Goal: Task Accomplishment & Management: Manage account settings

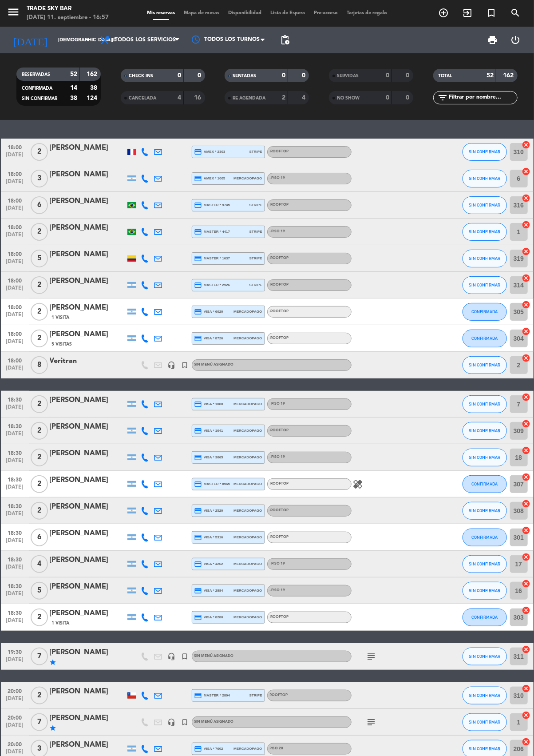
click at [394, 371] on div at bounding box center [392, 365] width 80 height 26
click at [390, 350] on div at bounding box center [392, 338] width 80 height 26
click at [39, 364] on span "8" at bounding box center [39, 365] width 17 height 18
click at [67, 183] on div at bounding box center [88, 184] width 76 height 7
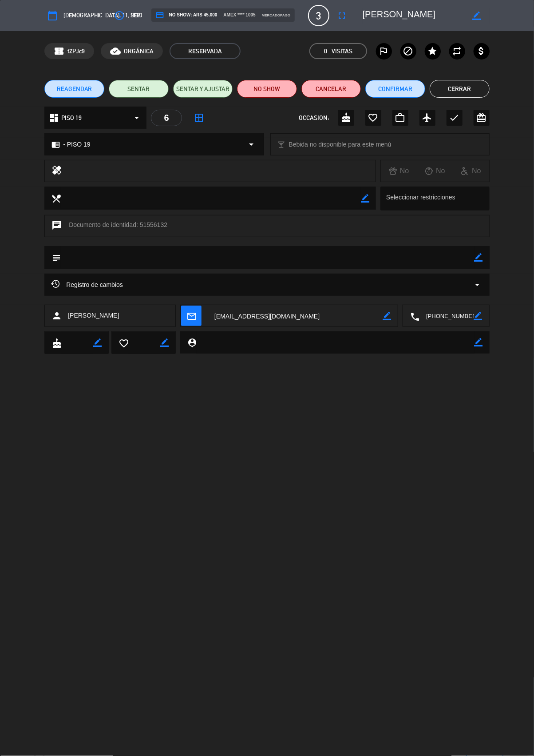
click at [463, 90] on button "Cerrar" at bounding box center [460, 89] width 60 height 18
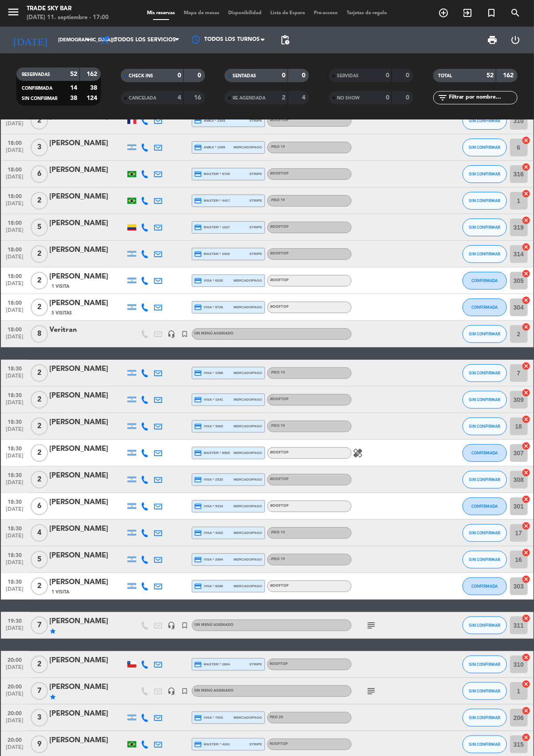
scroll to position [34, 0]
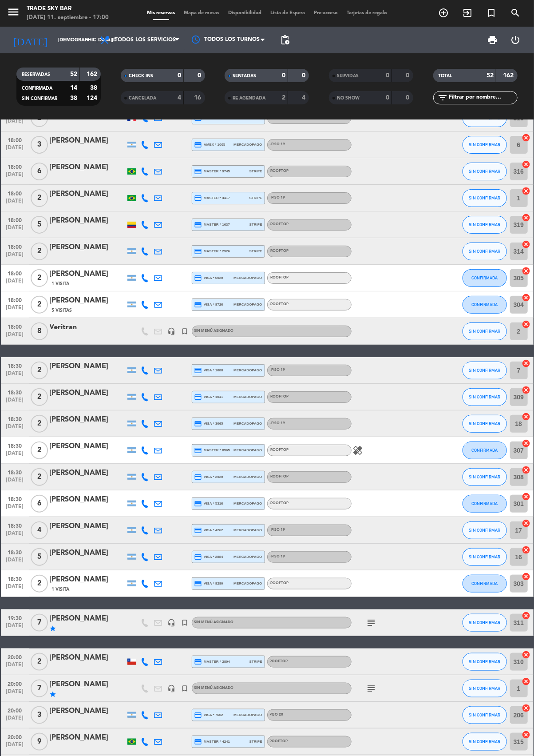
click at [387, 624] on div "subject" at bounding box center [392, 622] width 80 height 26
click at [371, 622] on icon "subject" at bounding box center [371, 622] width 11 height 11
click at [372, 622] on icon "subject" at bounding box center [371, 622] width 11 height 11
click at [371, 688] on icon "subject" at bounding box center [371, 688] width 11 height 11
click at [370, 689] on icon "subject" at bounding box center [371, 688] width 11 height 11
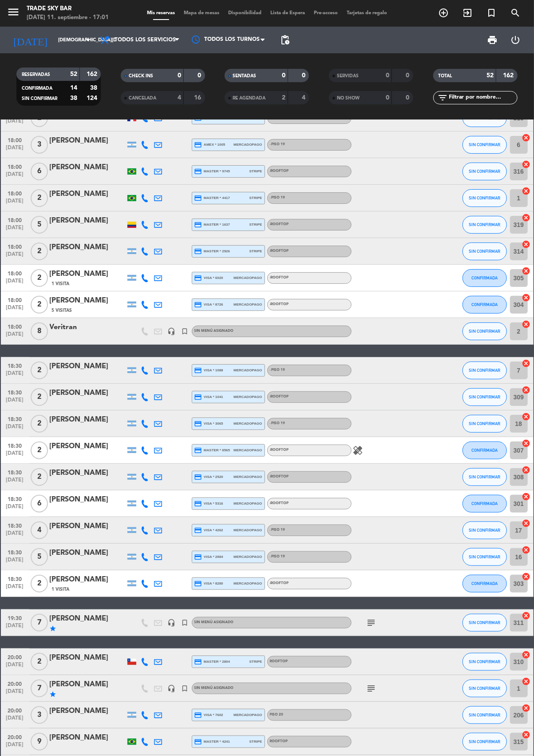
click at [371, 625] on icon "subject" at bounding box center [371, 622] width 11 height 11
click at [372, 622] on icon "subject" at bounding box center [371, 622] width 11 height 11
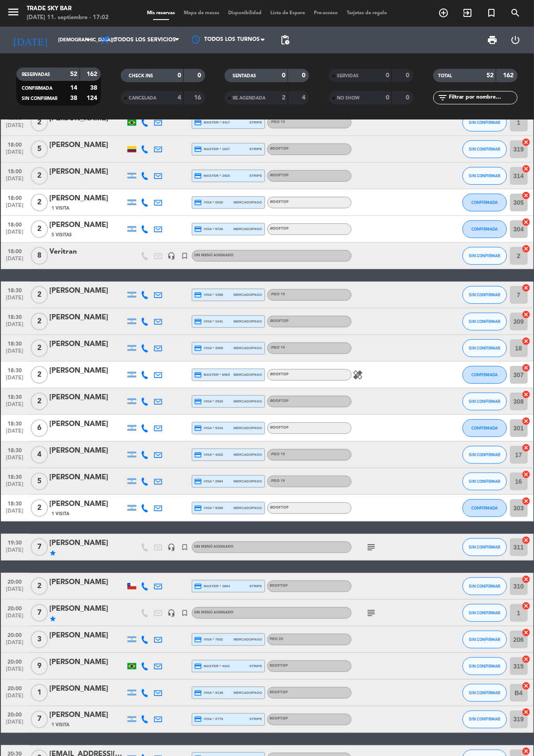
scroll to position [124, 0]
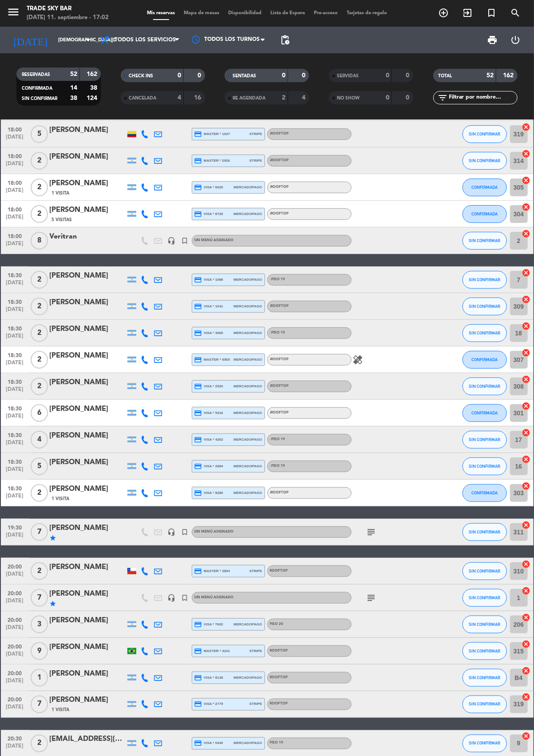
click at [387, 529] on div "subject" at bounding box center [392, 532] width 80 height 26
click at [375, 531] on icon "subject" at bounding box center [371, 532] width 11 height 11
click at [373, 534] on icon "subject" at bounding box center [371, 532] width 11 height 11
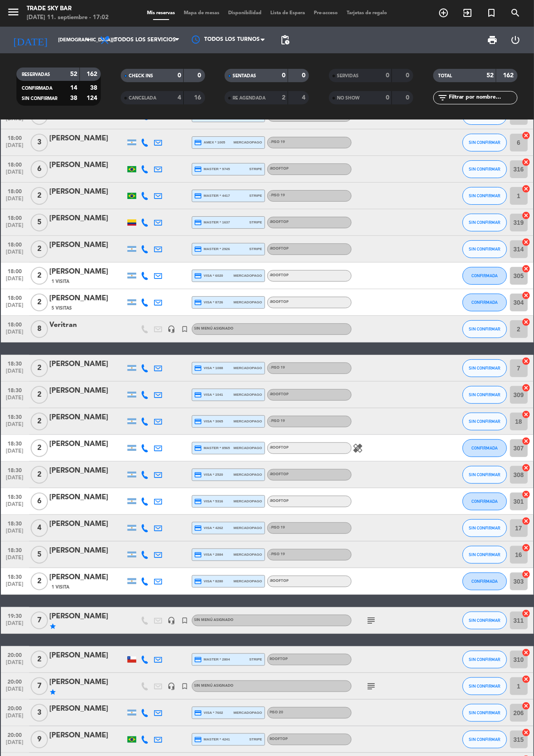
scroll to position [32, 0]
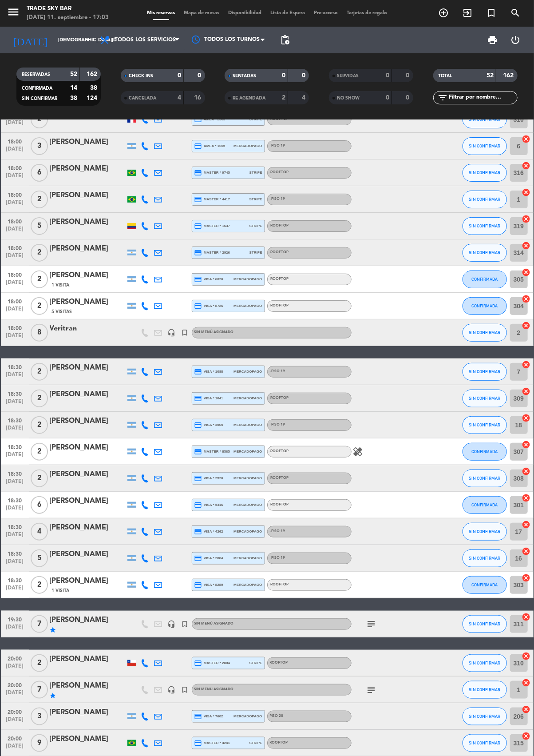
click at [371, 628] on icon "subject" at bounding box center [371, 624] width 11 height 11
click at [369, 623] on icon "subject" at bounding box center [371, 624] width 11 height 11
click at [374, 689] on icon "subject" at bounding box center [371, 690] width 11 height 11
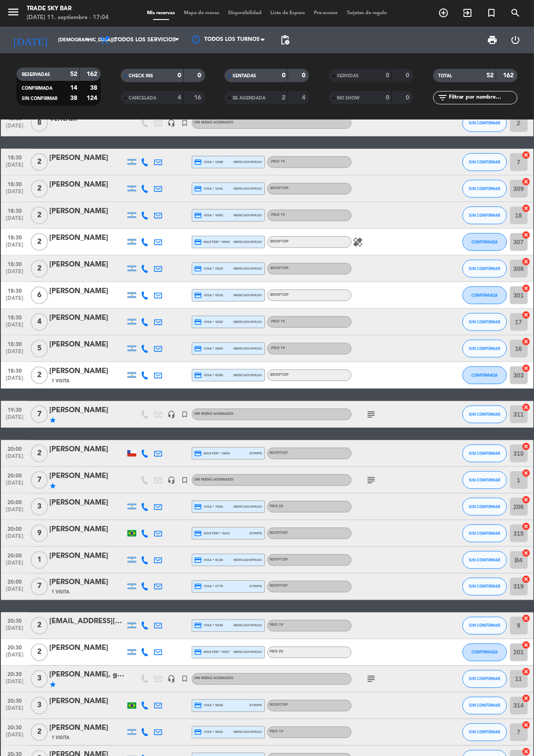
scroll to position [234, 0]
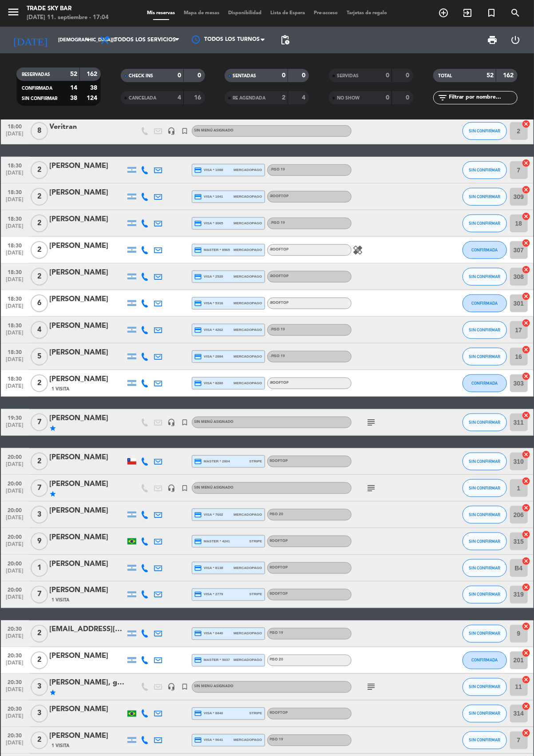
click at [371, 687] on icon "subject" at bounding box center [371, 687] width 11 height 11
click at [374, 688] on icon "subject" at bounding box center [371, 687] width 11 height 11
click at [55, 694] on icon "star" at bounding box center [53, 692] width 7 height 7
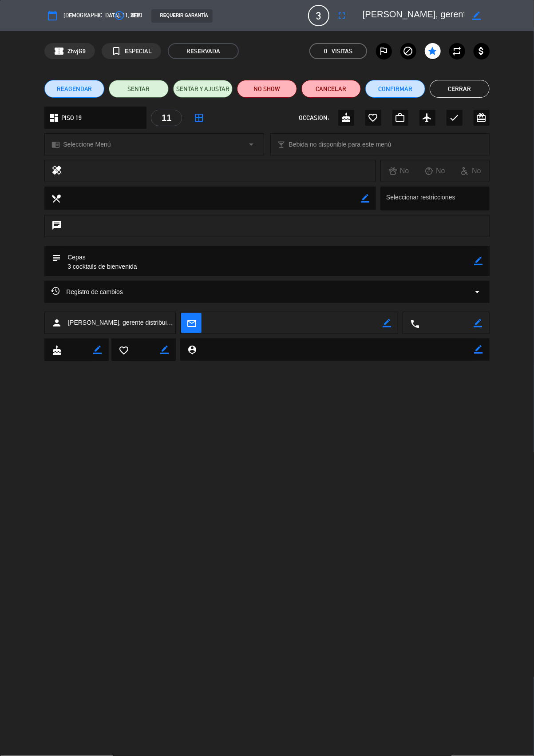
click at [463, 88] on button "Cerrar" at bounding box center [460, 89] width 60 height 18
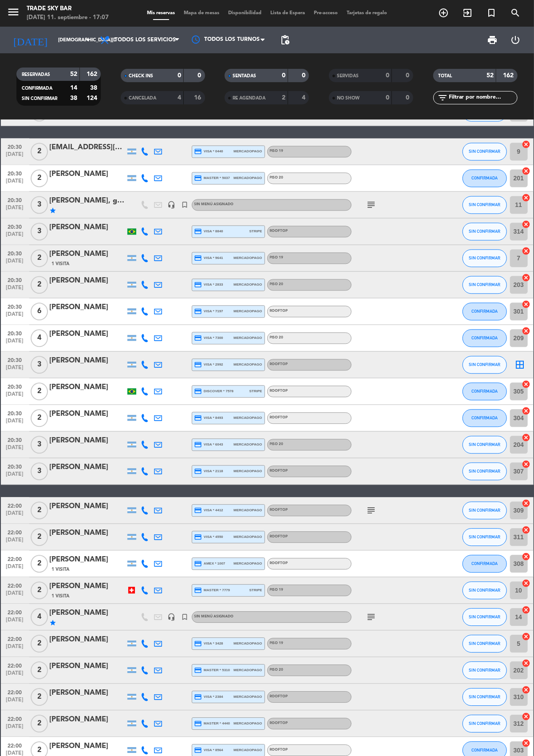
scroll to position [719, 0]
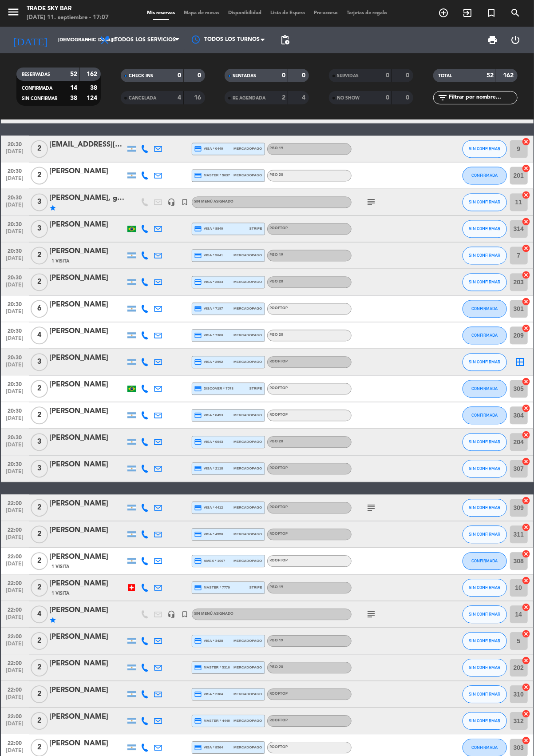
click at [370, 601] on div at bounding box center [392, 588] width 80 height 26
click at [371, 610] on icon "subject" at bounding box center [371, 614] width 11 height 11
click at [371, 614] on icon "subject" at bounding box center [371, 614] width 11 height 11
click at [52, 617] on icon "star" at bounding box center [53, 620] width 7 height 7
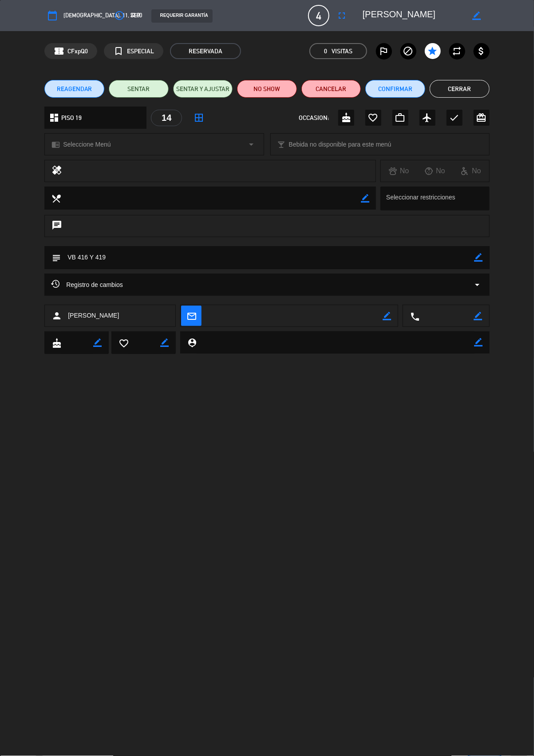
click at [466, 89] on button "Cerrar" at bounding box center [460, 89] width 60 height 18
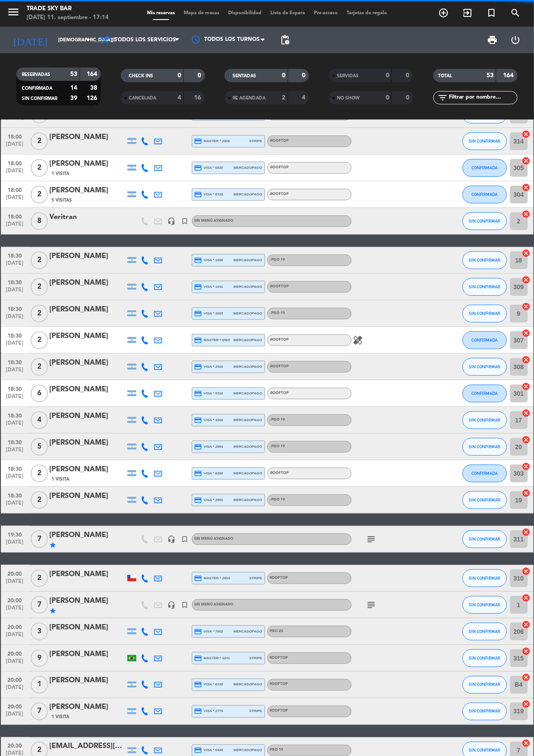
scroll to position [153, 0]
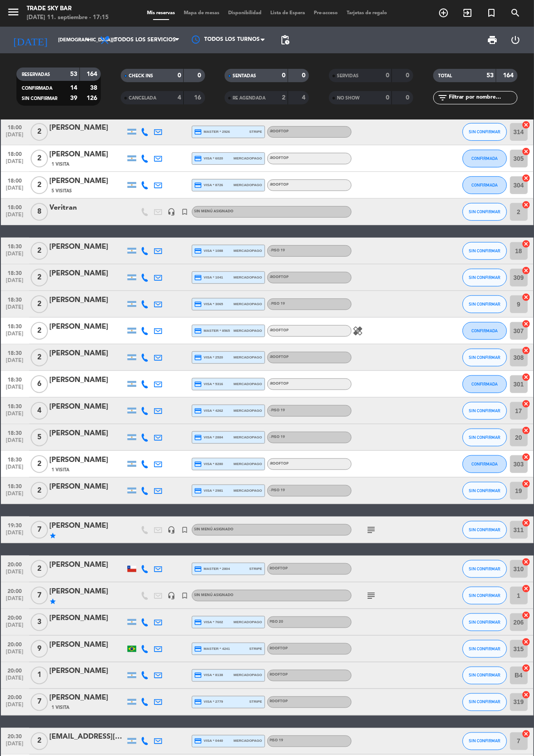
click at [369, 529] on icon "subject" at bounding box center [371, 530] width 11 height 11
click at [371, 595] on icon "subject" at bounding box center [371, 595] width 11 height 11
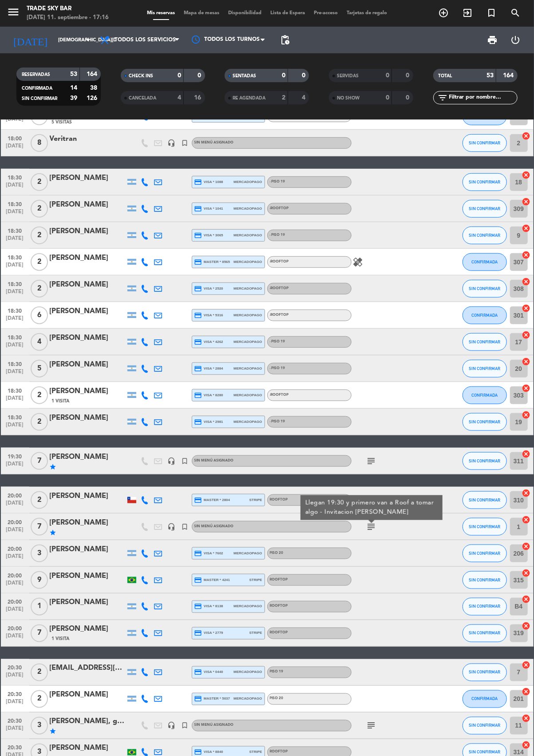
scroll to position [249, 0]
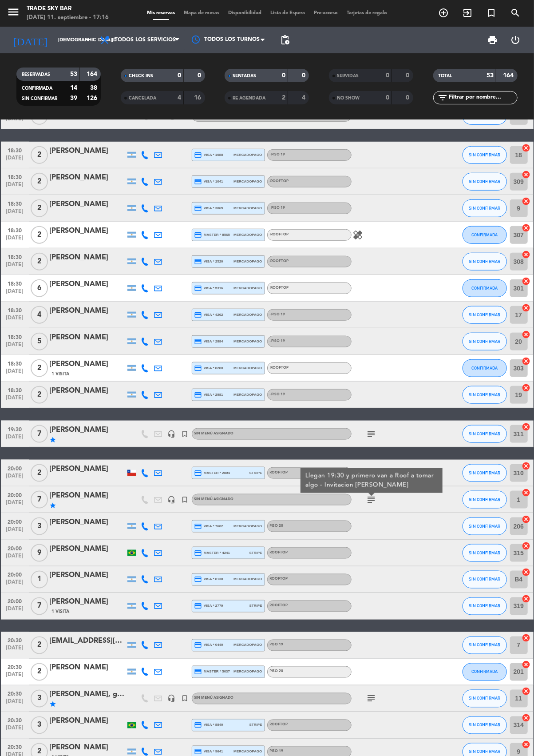
click at [371, 500] on icon "subject" at bounding box center [371, 499] width 11 height 11
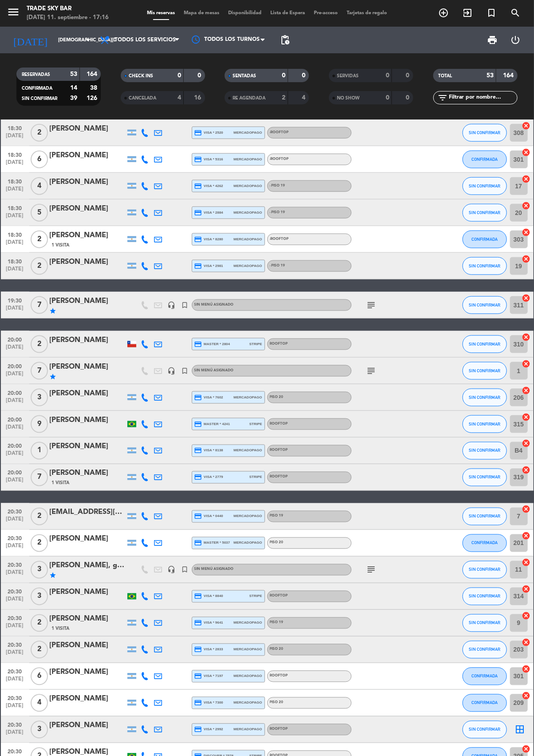
scroll to position [382, 0]
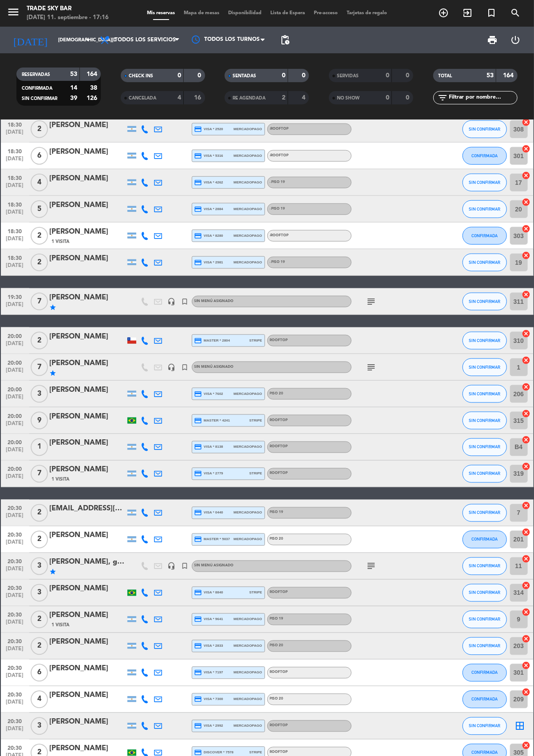
click at [372, 568] on icon "subject" at bounding box center [371, 566] width 11 height 11
click at [71, 571] on div "star" at bounding box center [88, 572] width 76 height 7
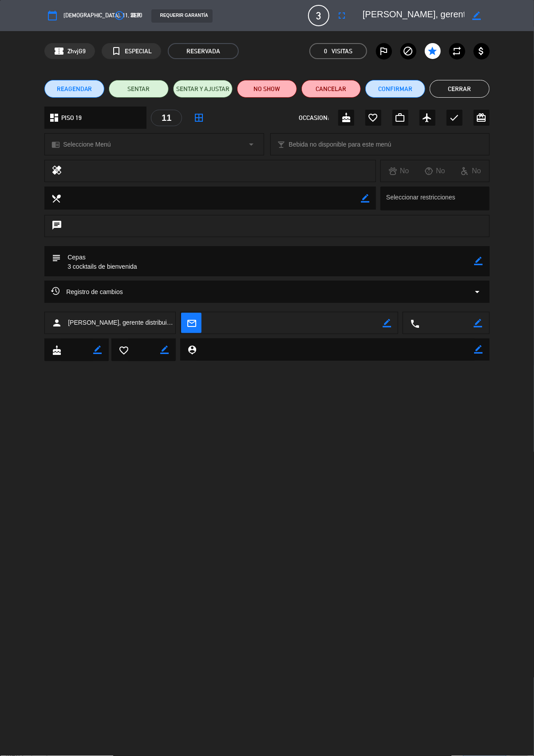
click at [105, 327] on div "person [PERSON_NAME], gerente distribuidores Grupo Cepas" at bounding box center [109, 323] width 131 height 22
click at [456, 88] on button "Cerrar" at bounding box center [460, 89] width 60 height 18
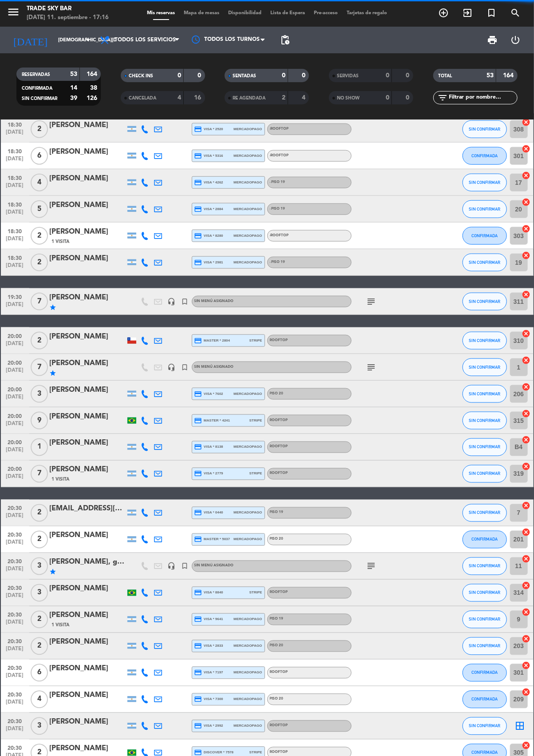
click at [371, 568] on icon "subject" at bounding box center [371, 566] width 11 height 11
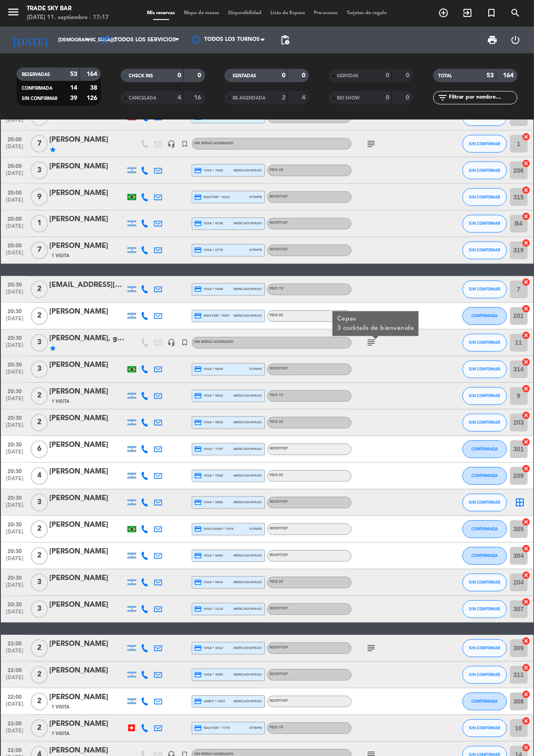
scroll to position [711, 0]
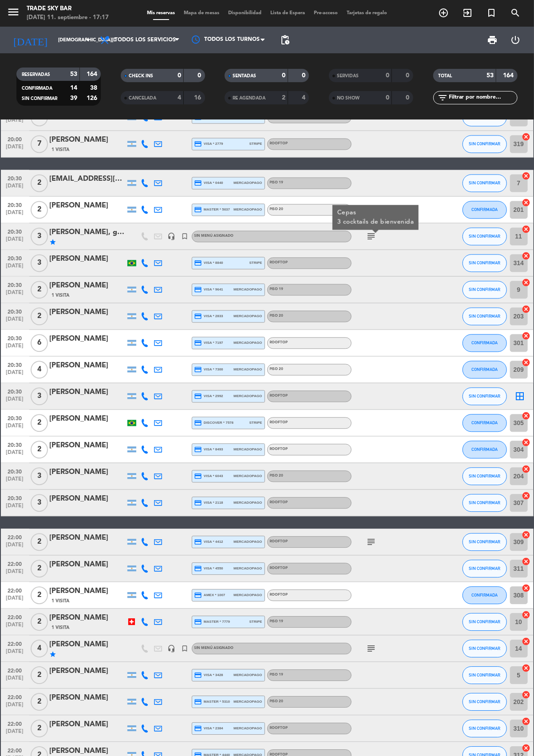
click at [363, 634] on div at bounding box center [392, 622] width 80 height 26
click at [375, 651] on icon "subject" at bounding box center [371, 649] width 11 height 11
click at [375, 543] on icon "subject" at bounding box center [371, 542] width 11 height 11
click at [371, 545] on icon "subject" at bounding box center [371, 542] width 11 height 11
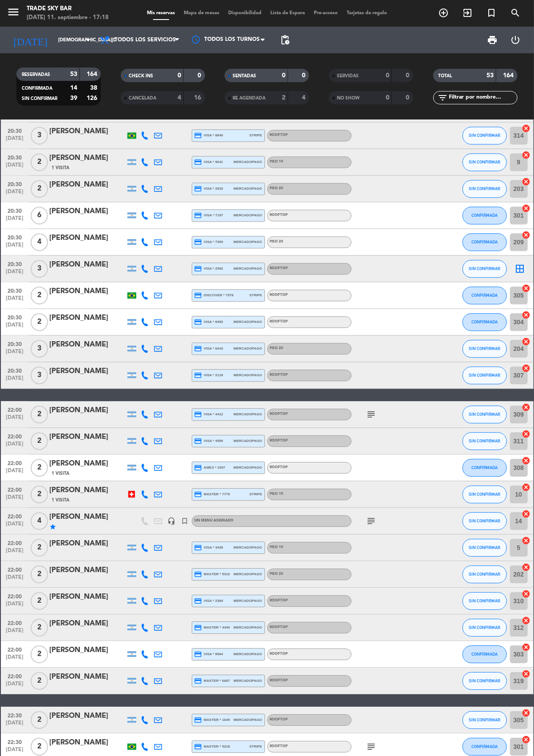
scroll to position [0, 0]
click at [373, 745] on icon "subject" at bounding box center [371, 746] width 11 height 11
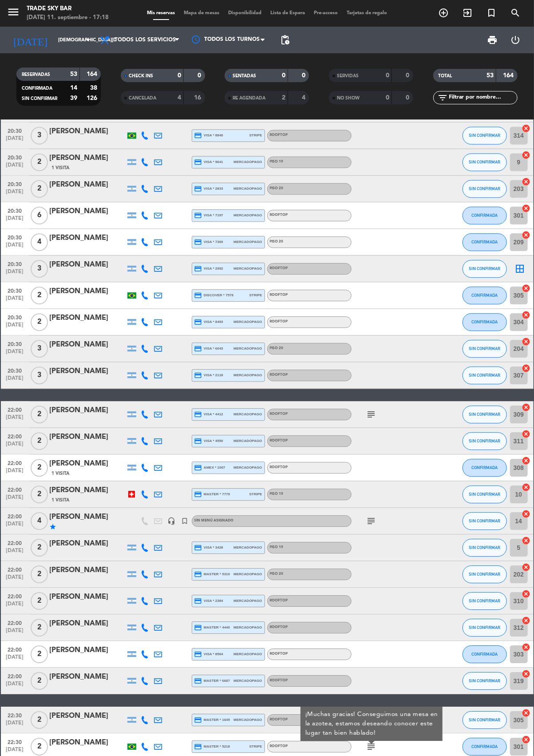
click at [371, 749] on icon "subject" at bounding box center [371, 746] width 11 height 11
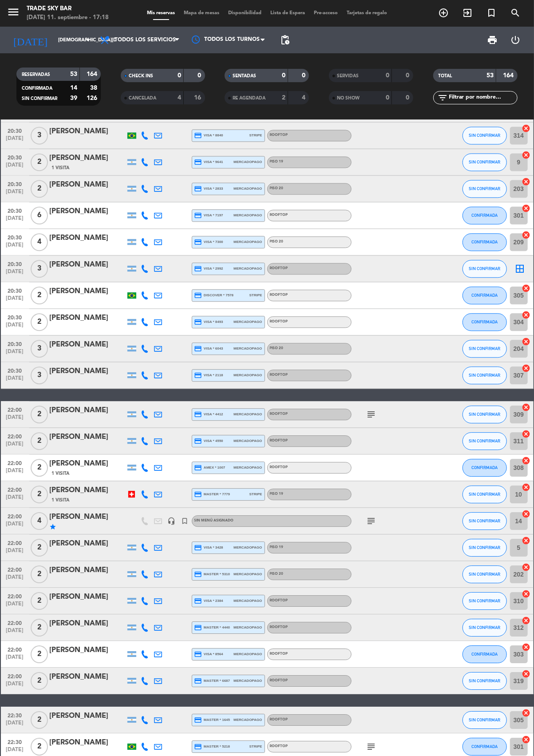
click at [366, 542] on div at bounding box center [392, 547] width 80 height 26
click at [371, 517] on icon "subject" at bounding box center [371, 521] width 11 height 11
click at [372, 520] on icon "subject" at bounding box center [371, 521] width 11 height 11
click at [374, 413] on icon "subject" at bounding box center [371, 414] width 11 height 11
click at [371, 418] on icon "subject" at bounding box center [371, 414] width 11 height 11
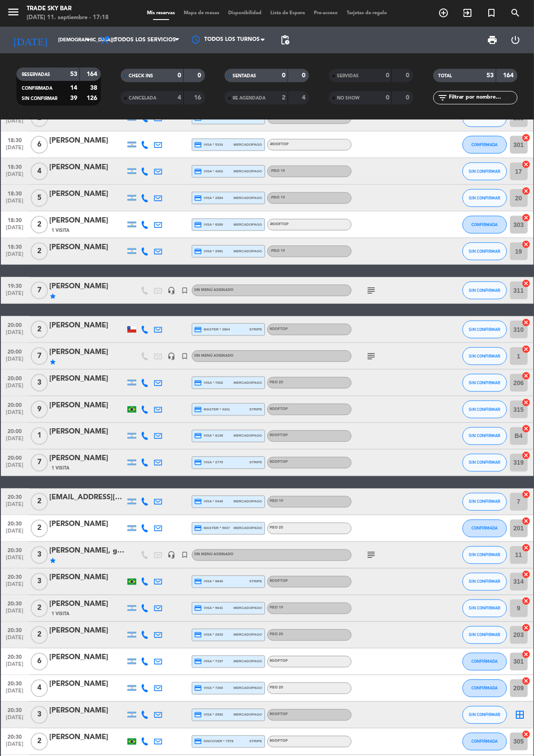
scroll to position [389, 0]
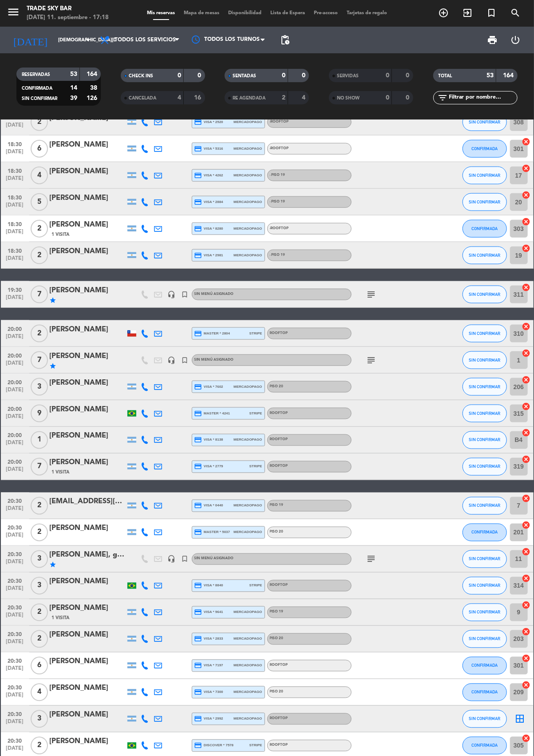
click at [367, 556] on icon "subject" at bounding box center [371, 559] width 11 height 11
click at [408, 615] on div at bounding box center [392, 612] width 80 height 26
click at [368, 343] on div at bounding box center [392, 333] width 80 height 26
click at [370, 361] on icon "subject" at bounding box center [371, 360] width 11 height 11
click at [352, 386] on div at bounding box center [392, 387] width 80 height 26
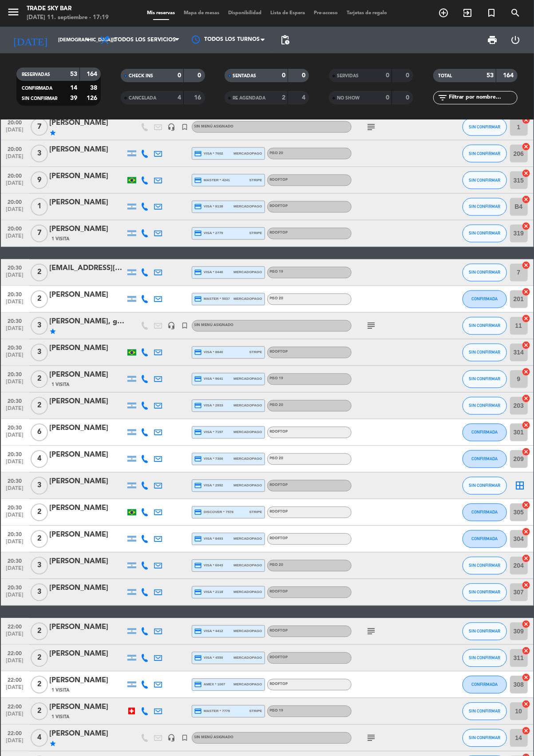
scroll to position [632, 0]
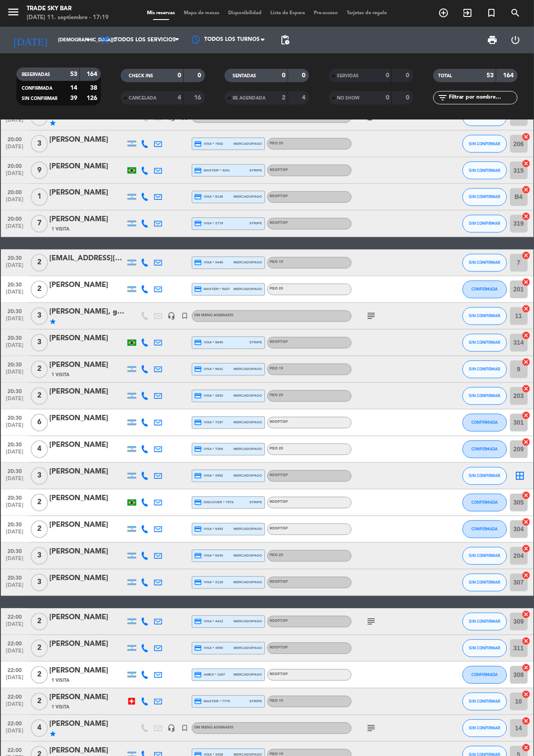
click at [371, 727] on icon "subject" at bounding box center [371, 728] width 11 height 11
click at [371, 728] on icon "subject" at bounding box center [371, 728] width 11 height 11
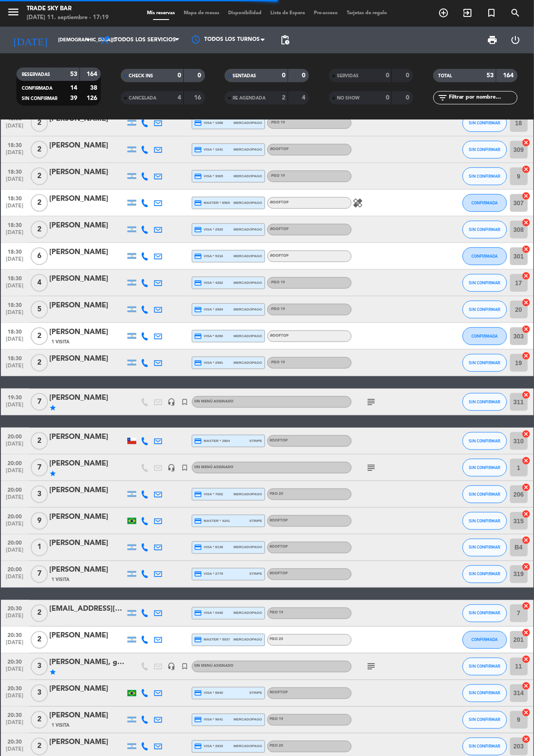
scroll to position [282, 0]
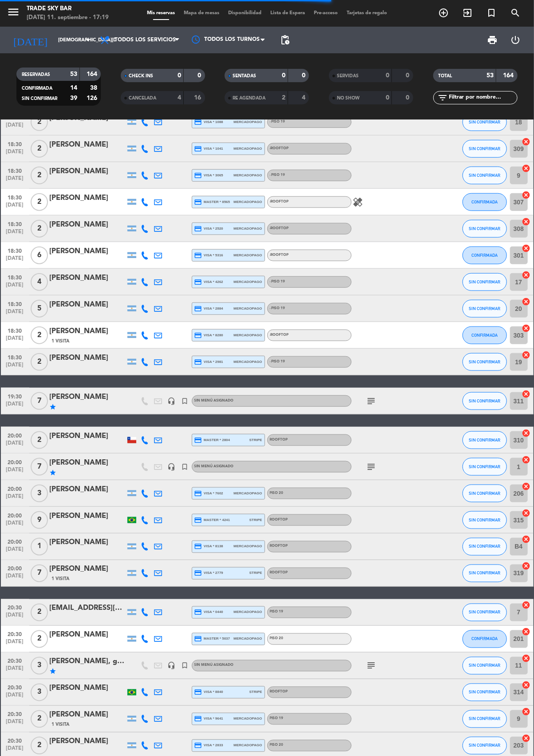
click at [368, 400] on icon "subject" at bounding box center [371, 401] width 11 height 11
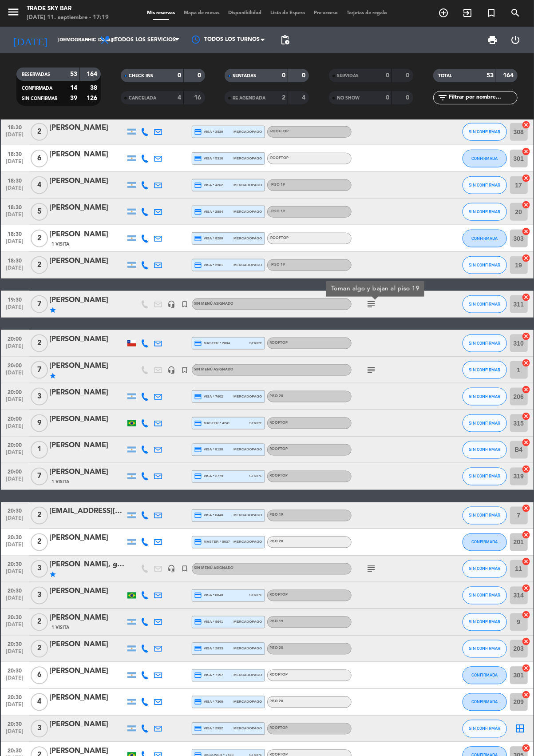
scroll to position [390, 0]
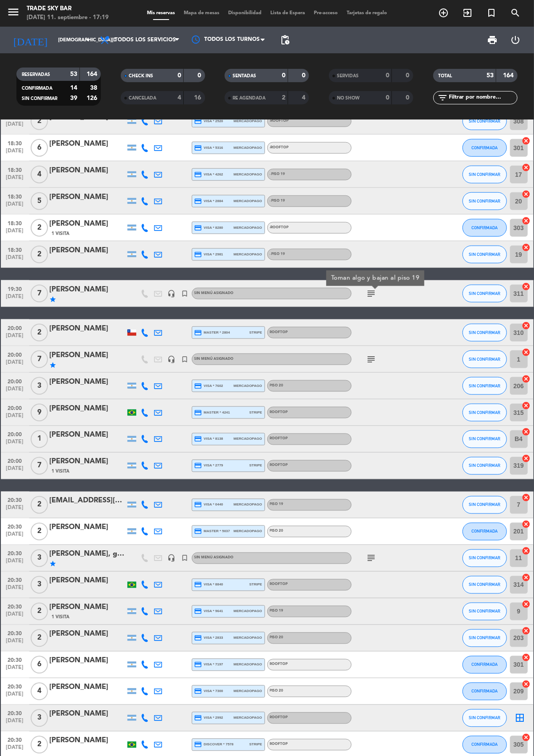
click at [367, 358] on icon "subject" at bounding box center [371, 359] width 11 height 11
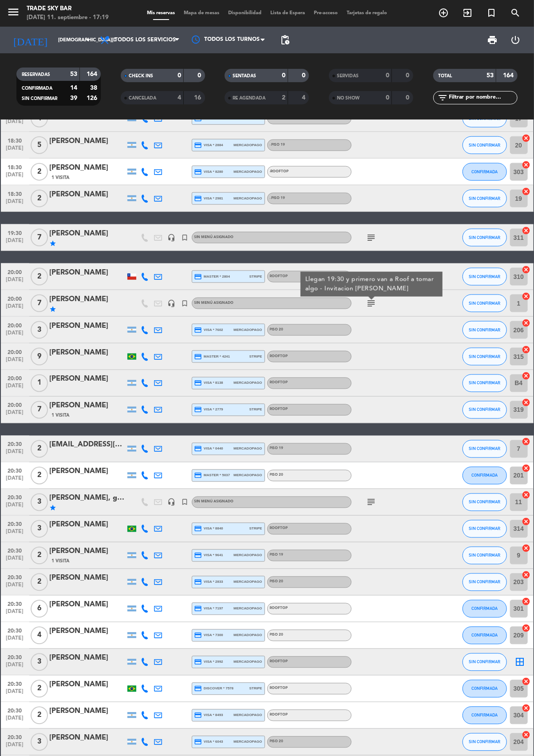
scroll to position [456, 0]
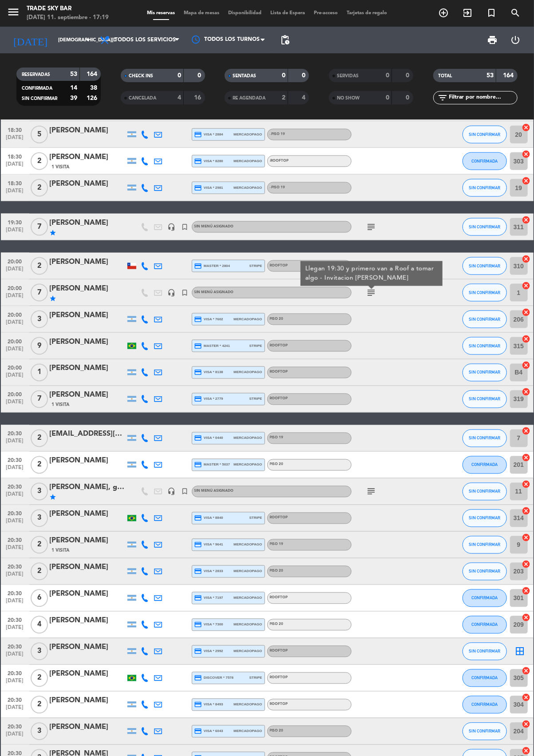
click at [370, 488] on icon "subject" at bounding box center [371, 491] width 11 height 11
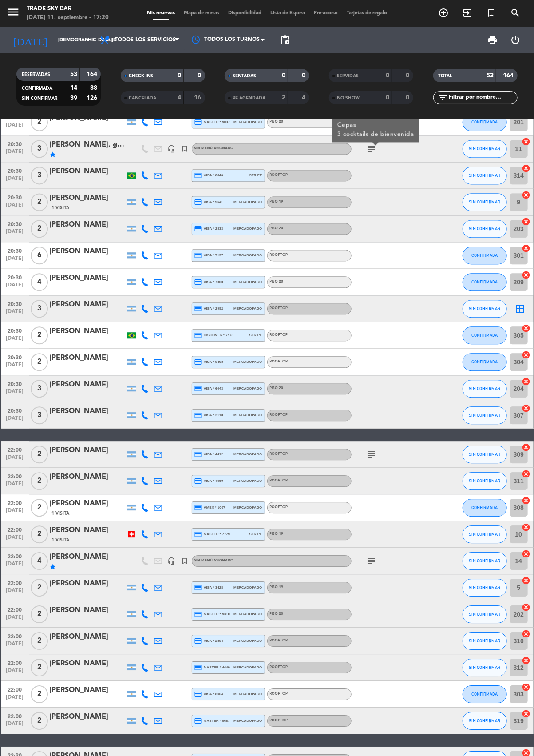
scroll to position [803, 0]
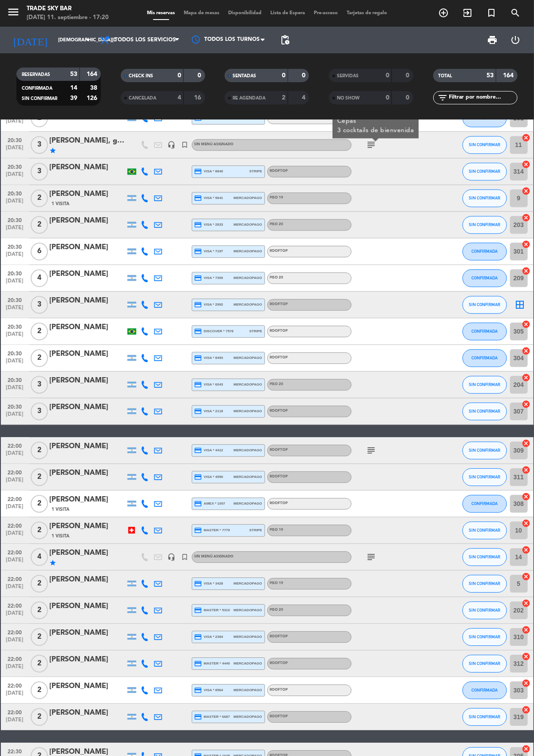
click at [370, 552] on icon "subject" at bounding box center [371, 557] width 11 height 11
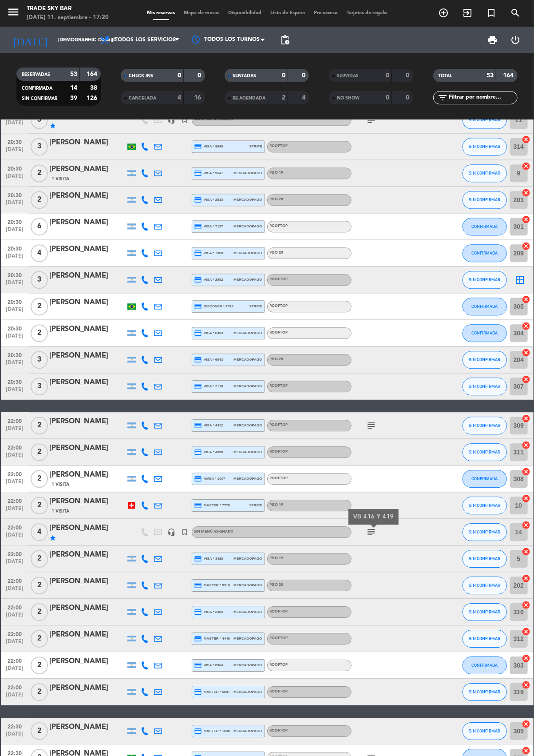
scroll to position [839, 0]
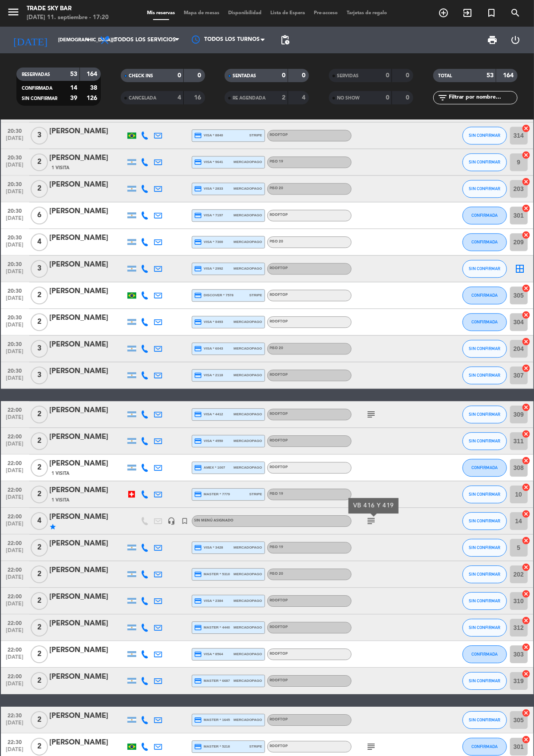
click at [369, 744] on icon "subject" at bounding box center [371, 746] width 11 height 11
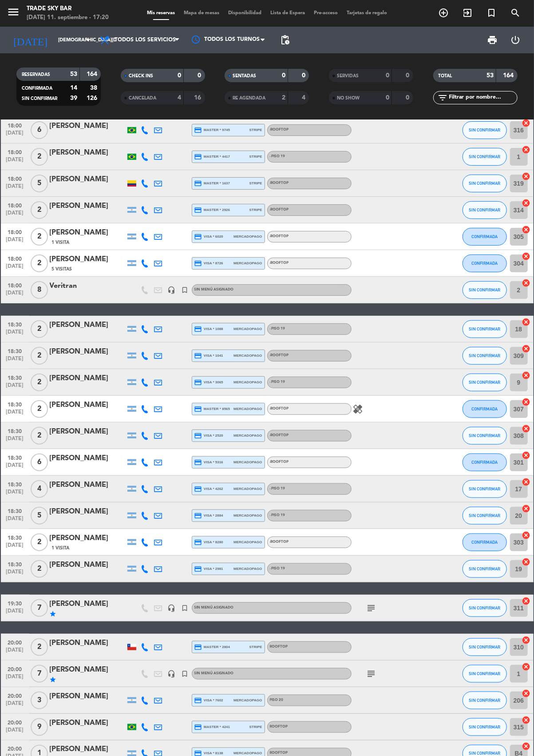
scroll to position [0, 0]
